Goal: Task Accomplishment & Management: Manage account settings

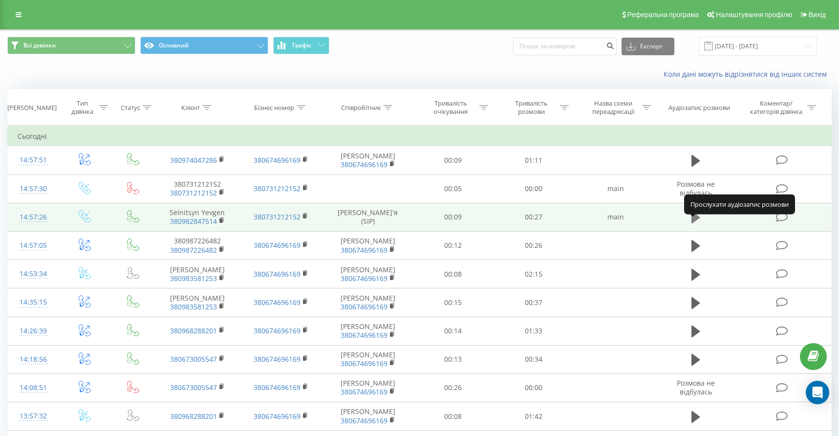
click at [696, 223] on icon at bounding box center [696, 218] width 9 height 12
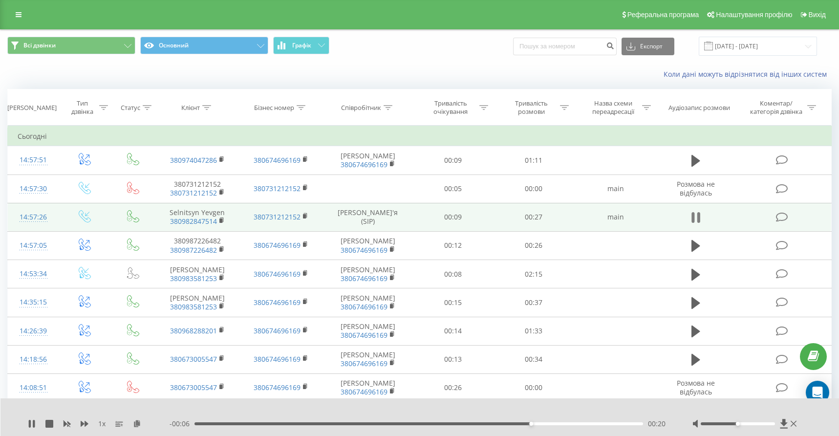
click at [699, 223] on icon at bounding box center [699, 217] width 3 height 11
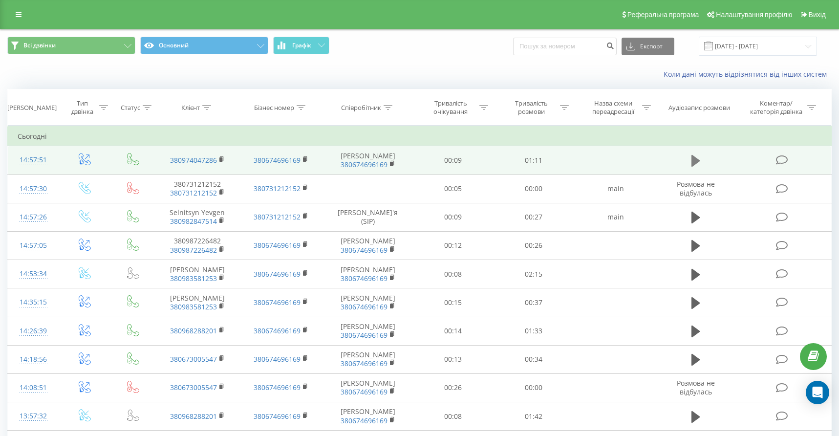
click at [697, 167] on icon at bounding box center [696, 161] width 9 height 12
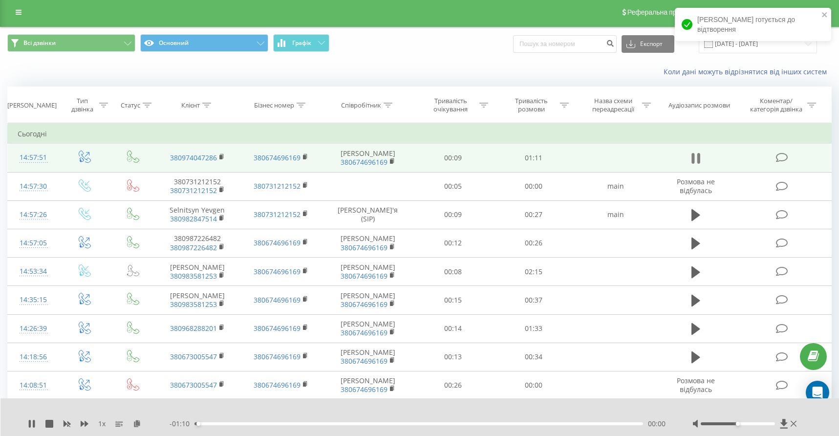
scroll to position [7, 0]
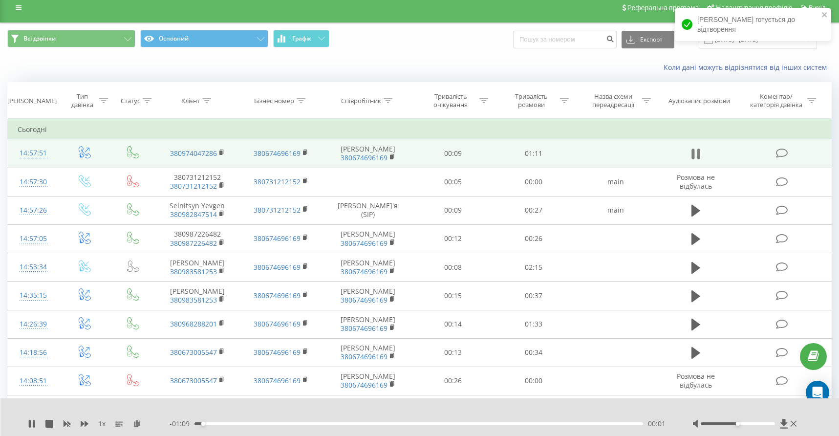
click at [697, 161] on icon at bounding box center [696, 154] width 9 height 14
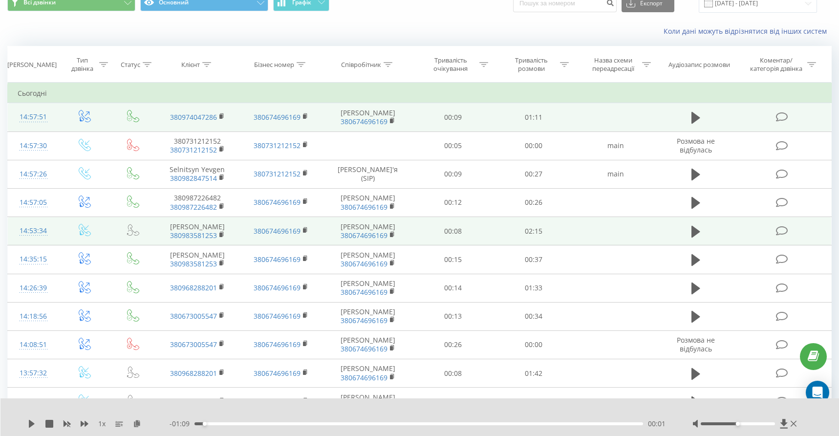
scroll to position [44, 0]
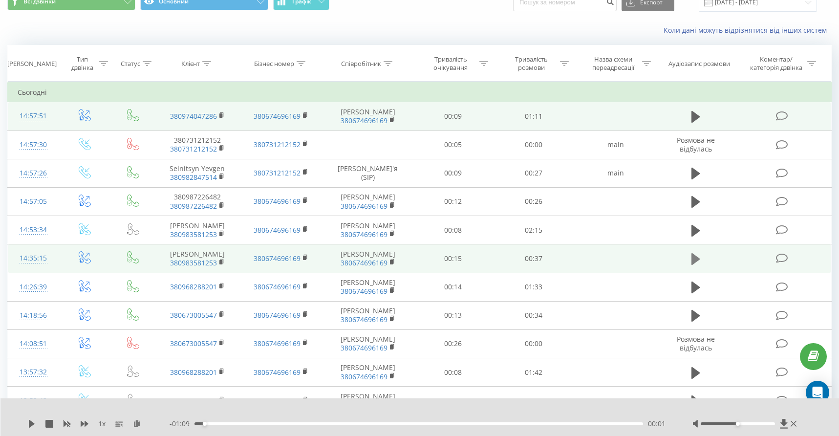
click at [697, 265] on icon at bounding box center [696, 259] width 9 height 12
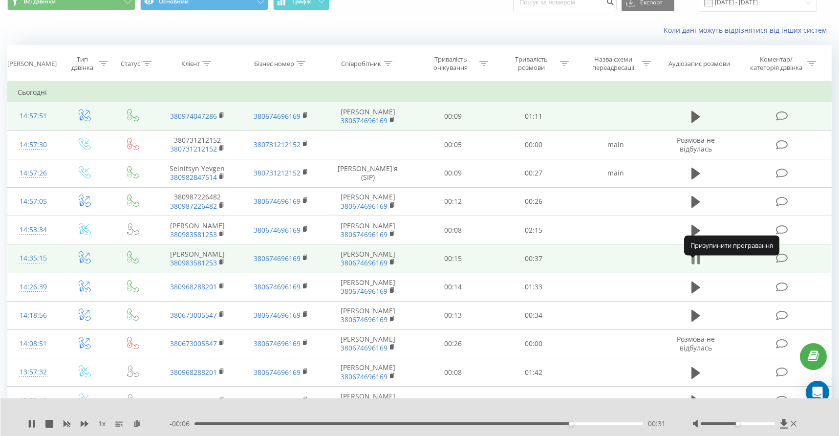
click at [697, 266] on icon at bounding box center [696, 259] width 9 height 14
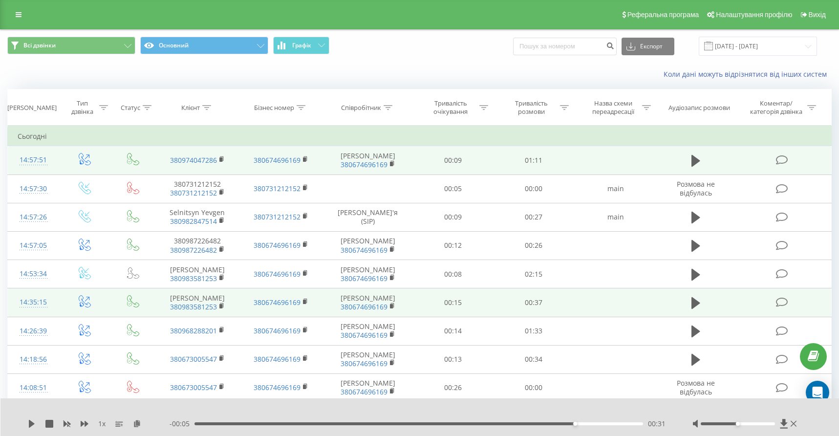
scroll to position [0, 0]
click at [615, 0] on div "Реферальна програма Налаштування профілю Вихід" at bounding box center [419, 14] width 839 height 29
